Goal: Check status: Check status

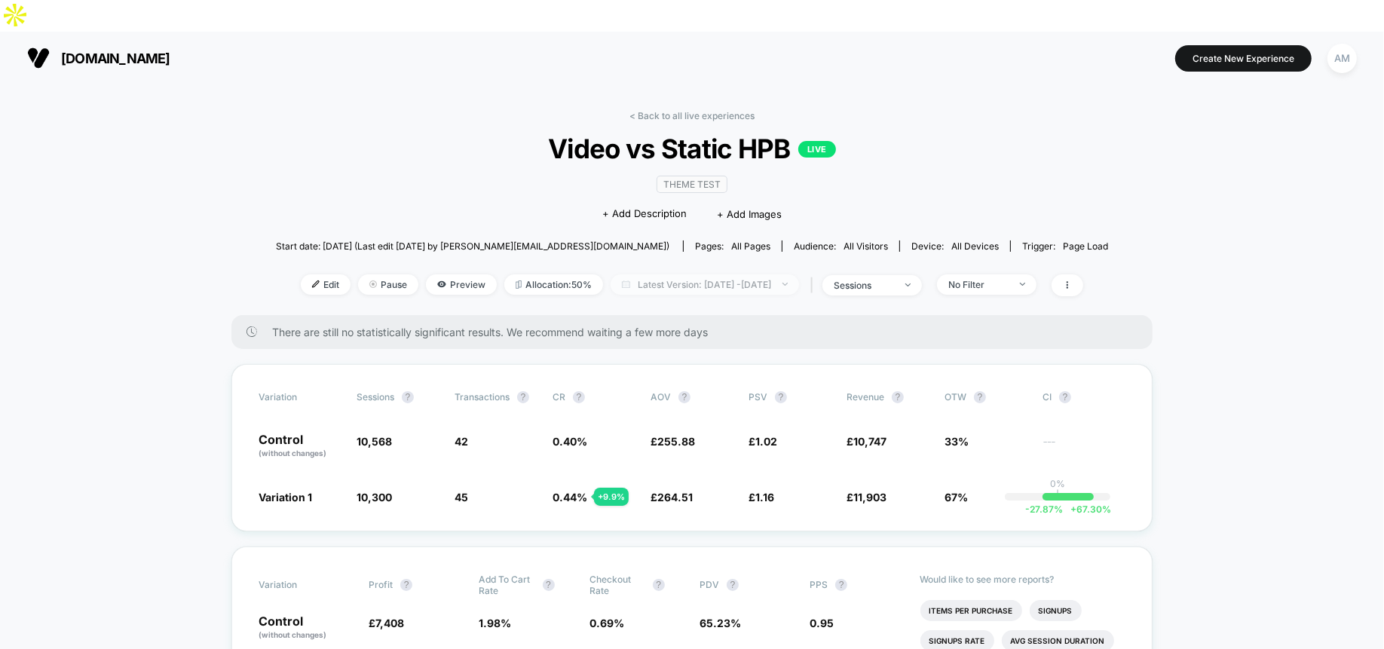
click at [686, 274] on span "Latest Version: [DATE] - [DATE]" at bounding box center [705, 284] width 189 height 20
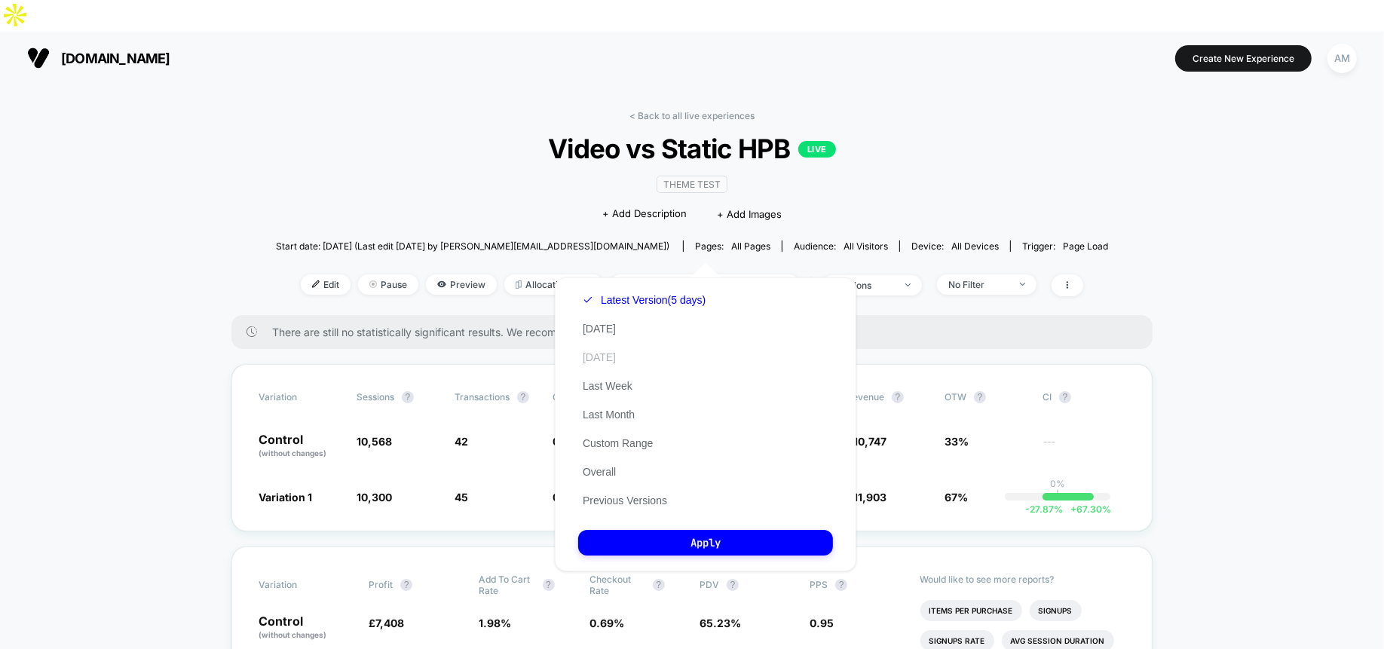
click at [621, 357] on button "[DATE]" at bounding box center [599, 358] width 42 height 14
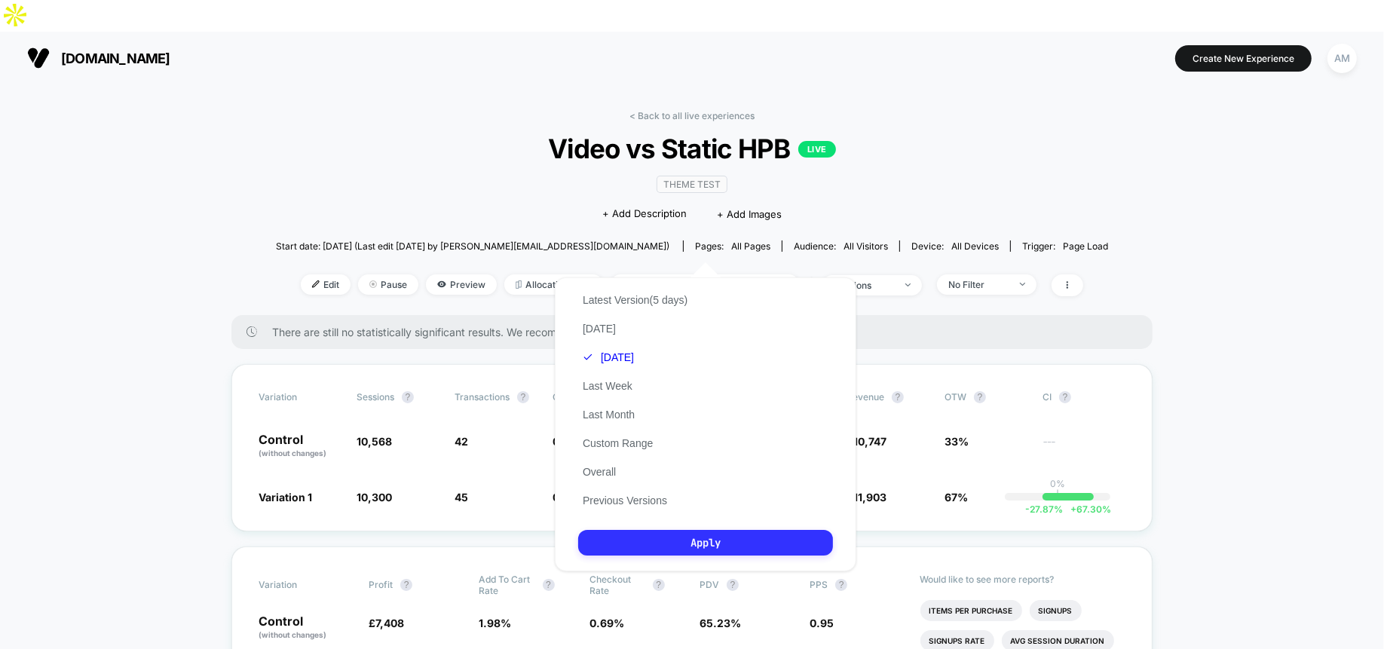
click at [691, 544] on button "Apply" at bounding box center [705, 543] width 255 height 26
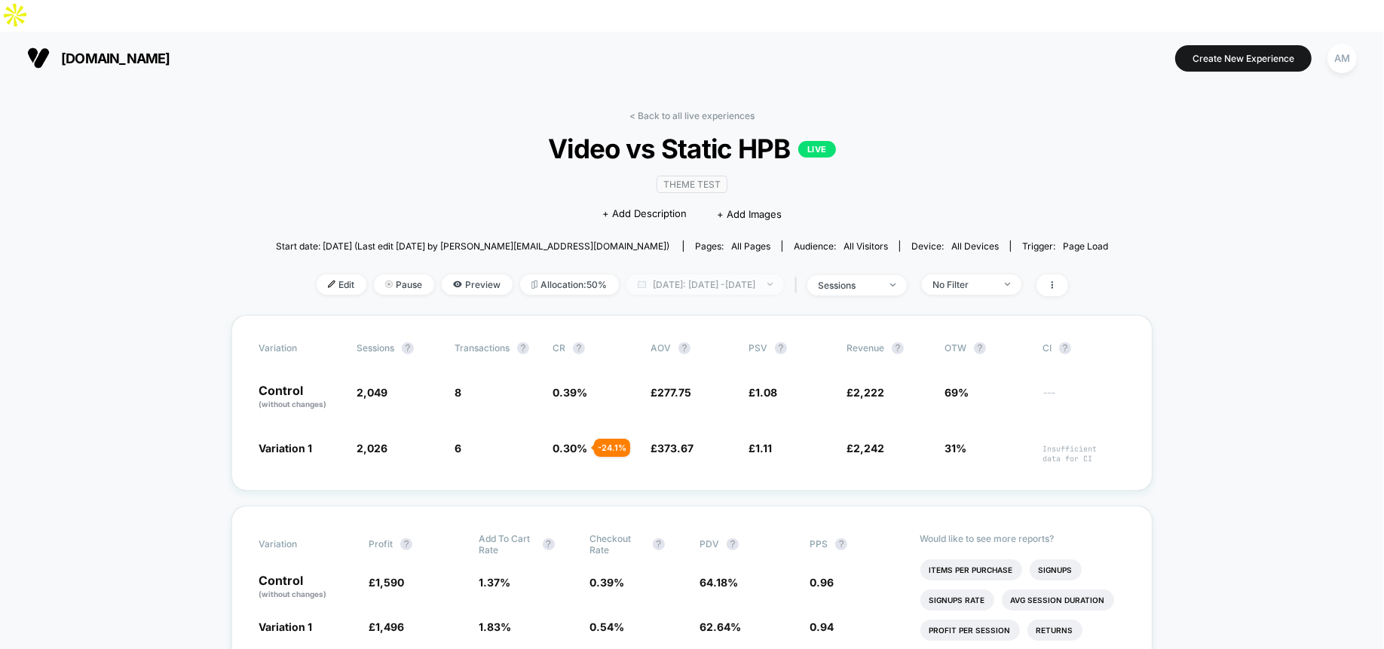
click at [653, 274] on span "[DATE]: [DATE] - [DATE]" at bounding box center [706, 284] width 158 height 20
select select "*"
select select "****"
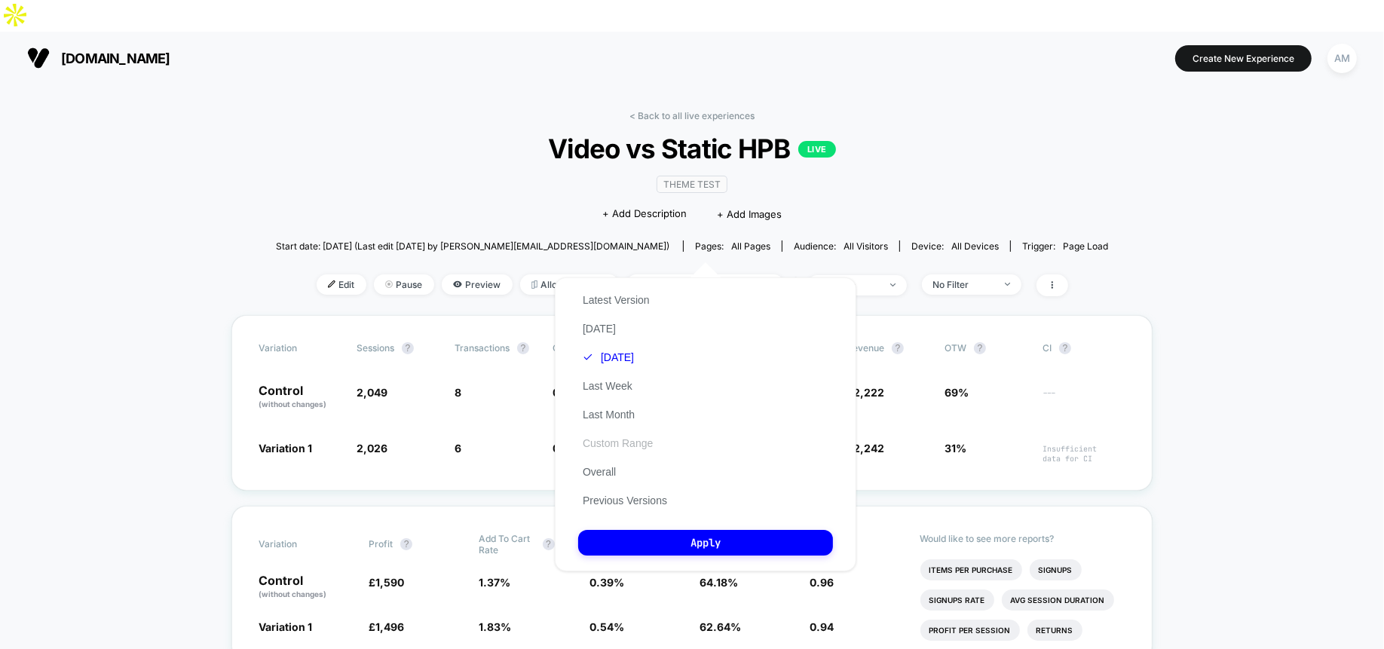
click at [618, 448] on button "Custom Range" at bounding box center [617, 444] width 79 height 14
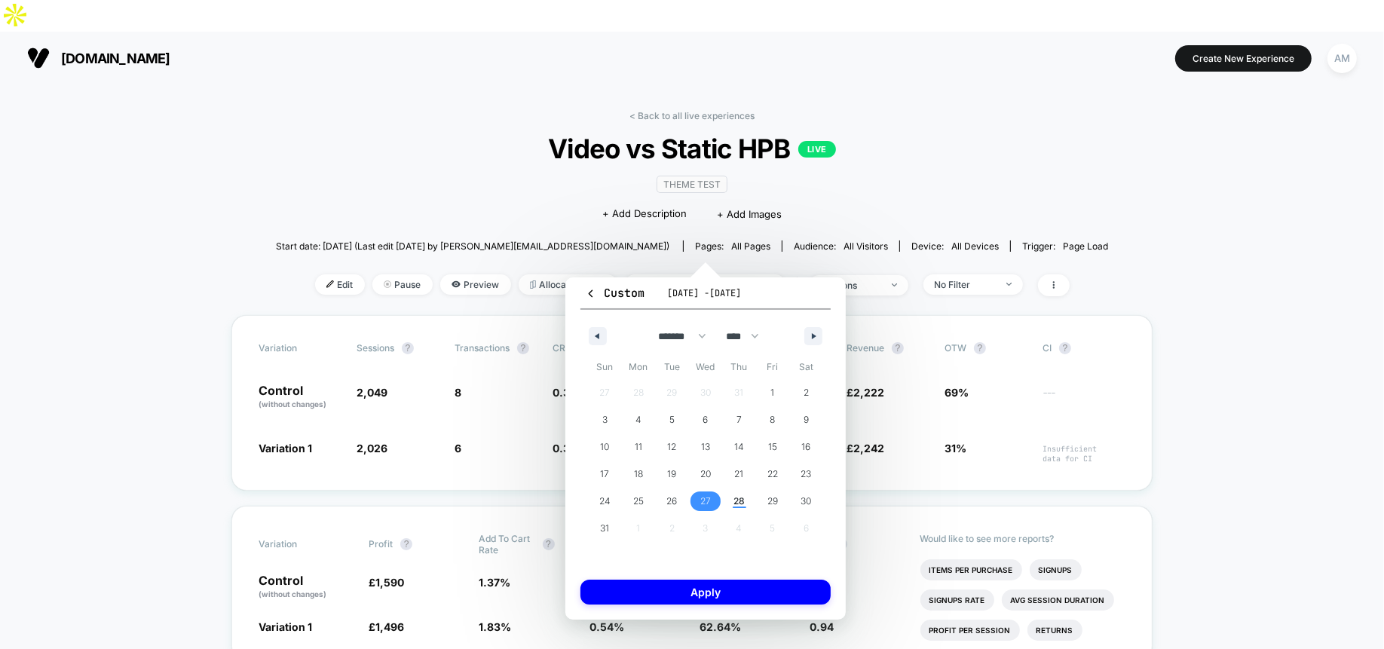
click at [705, 507] on span "27" at bounding box center [706, 501] width 11 height 27
click at [742, 494] on span "28" at bounding box center [739, 501] width 11 height 27
click at [674, 494] on span "26" at bounding box center [672, 501] width 11 height 27
click at [701, 494] on span "27" at bounding box center [706, 501] width 11 height 27
click at [710, 593] on button "Apply" at bounding box center [706, 592] width 250 height 25
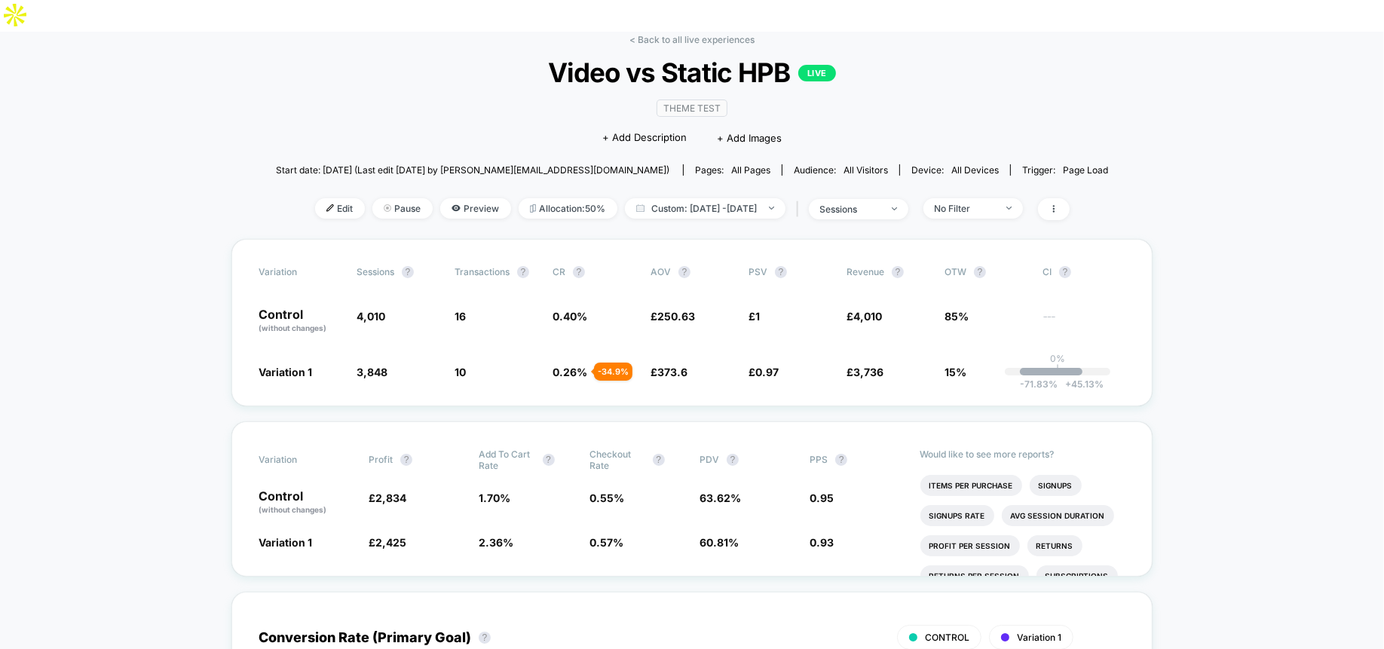
scroll to position [78, 0]
